Goal: Task Accomplishment & Management: Manage account settings

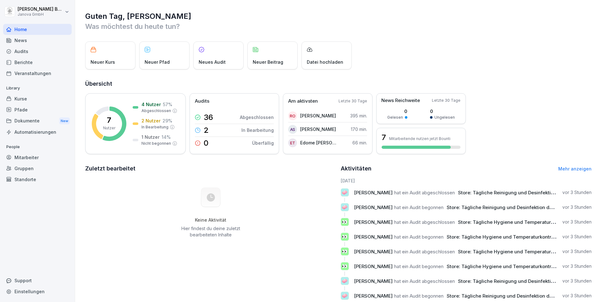
click at [28, 123] on div "Dokumente New" at bounding box center [37, 121] width 68 height 12
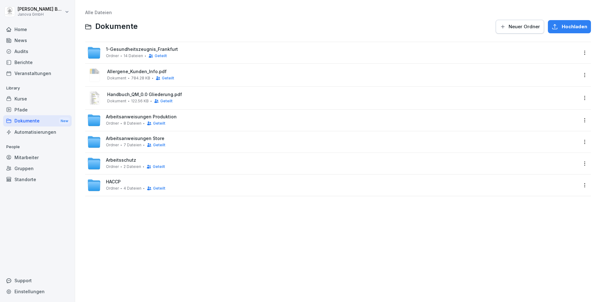
click at [134, 52] on span "1-Gesundheitszeugnis_Frankfurt" at bounding box center [142, 49] width 72 height 5
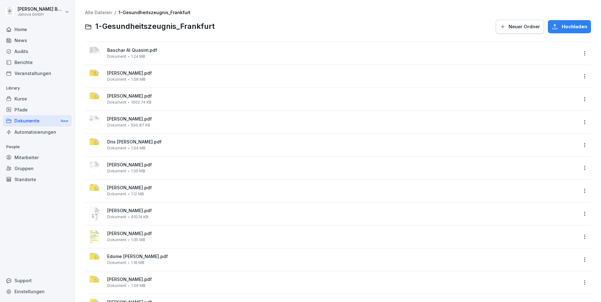
click at [551, 26] on icon "button" at bounding box center [554, 27] width 6 height 6
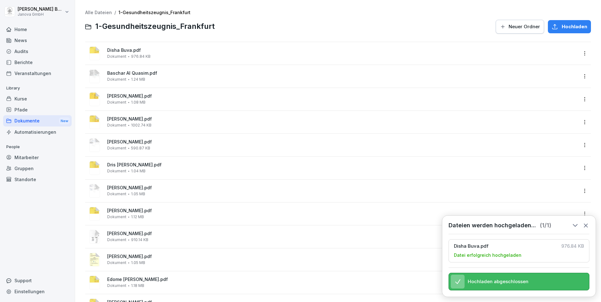
click at [587, 222] on icon at bounding box center [585, 225] width 7 height 7
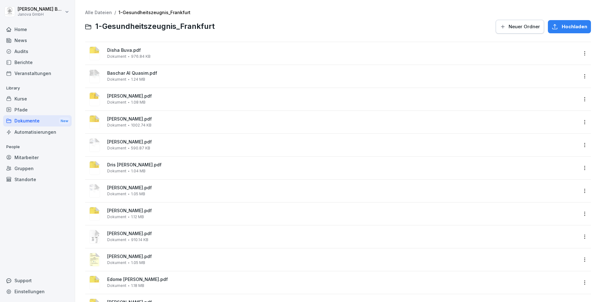
click at [146, 54] on span "976.84 KB" at bounding box center [140, 56] width 19 height 4
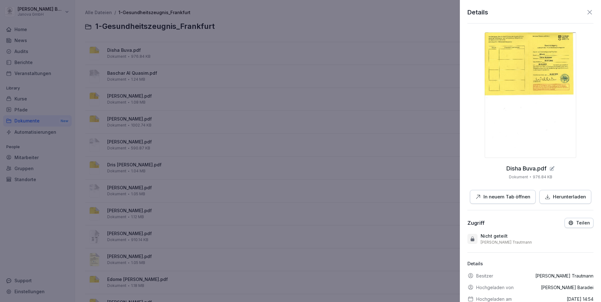
click at [307, 75] on div at bounding box center [300, 151] width 601 height 302
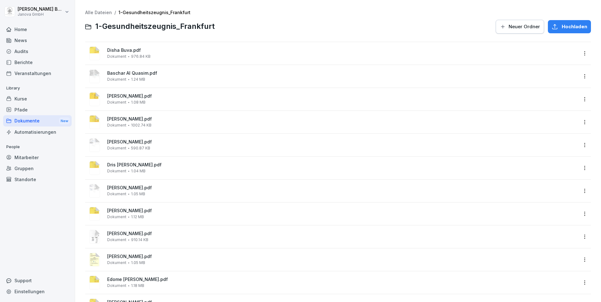
click at [561, 28] on span "Hochladen" at bounding box center [573, 26] width 25 height 7
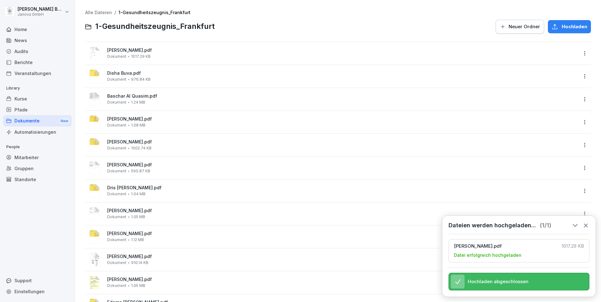
click at [535, 278] on div at bounding box center [556, 281] width 51 height 13
click at [588, 222] on icon at bounding box center [585, 225] width 7 height 7
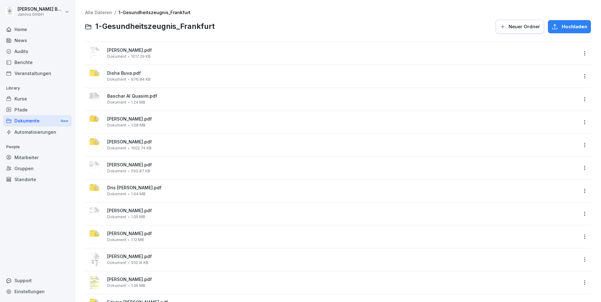
click at [124, 53] on div "[PERSON_NAME].pdf Dokument 1017.29 KB" at bounding box center [342, 53] width 470 height 11
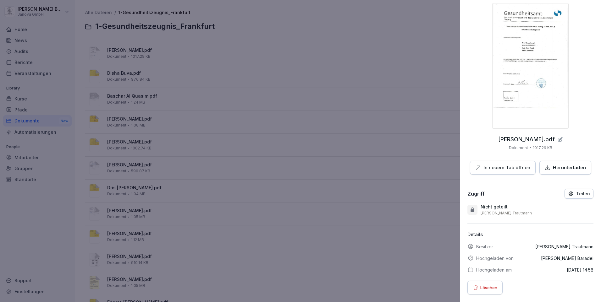
scroll to position [34, 0]
click at [383, 87] on div at bounding box center [300, 151] width 601 height 302
